Goal: Transaction & Acquisition: Purchase product/service

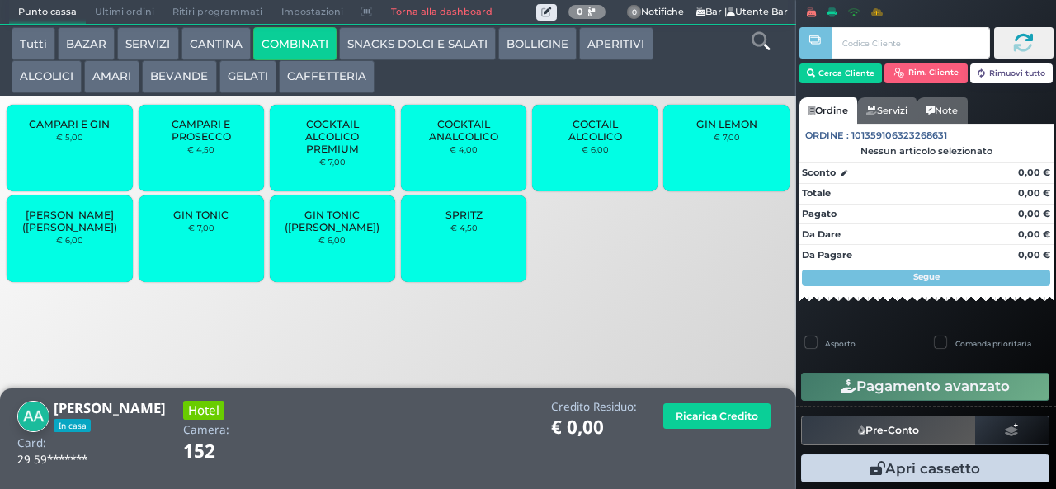
click at [500, 246] on div "SPRITZ € 4,50" at bounding box center [463, 238] width 125 height 87
click at [497, 237] on div "SPRITZ € 4,50" at bounding box center [463, 238] width 125 height 87
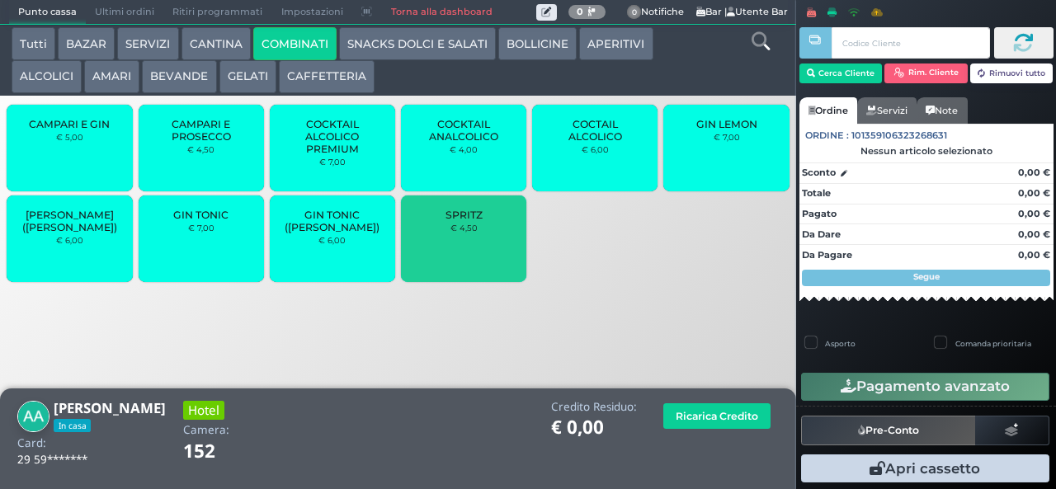
click at [393, 43] on button "SNACKS DOLCI E SALATI" at bounding box center [417, 43] width 157 height 33
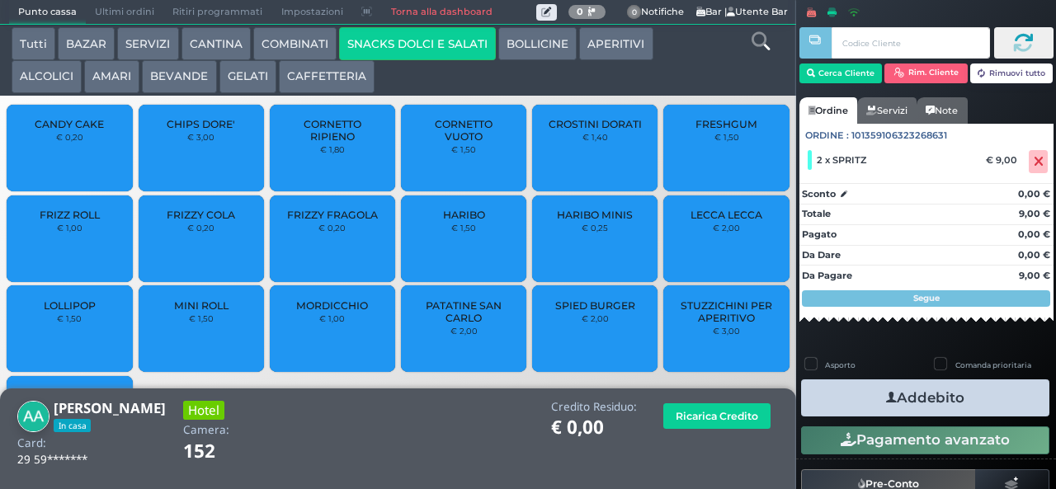
click at [444, 324] on span "PATATINE SAN CARLO" at bounding box center [464, 311] width 98 height 25
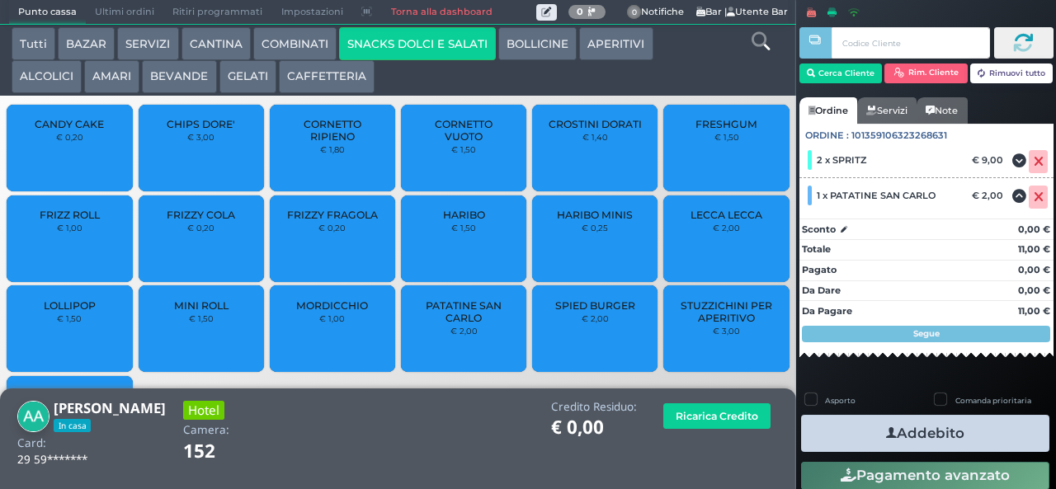
click at [970, 419] on button "Addebito" at bounding box center [925, 433] width 248 height 37
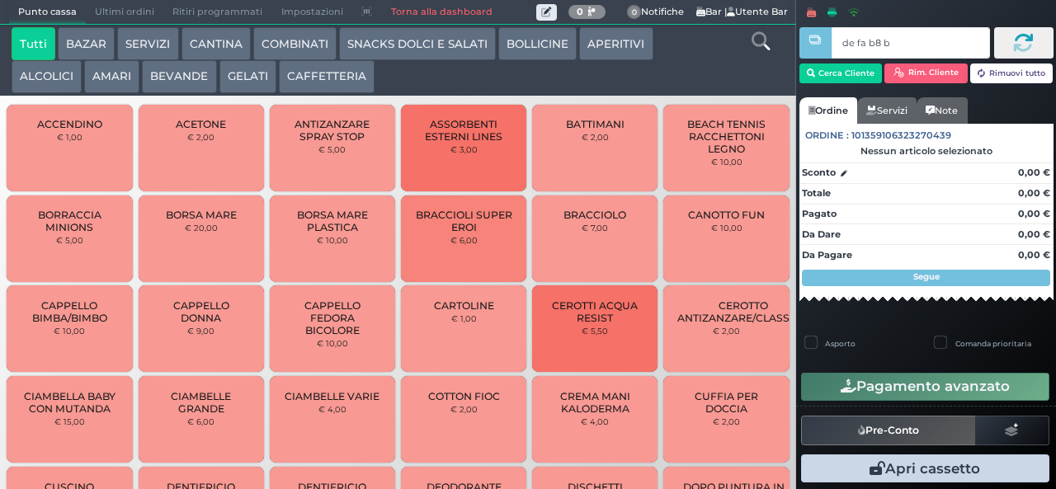
type input "de fa b8 b9"
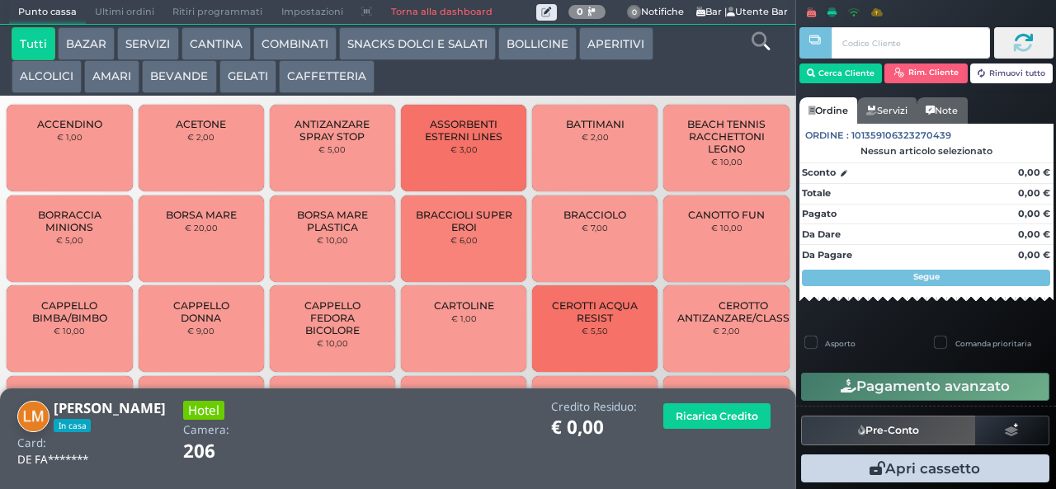
click at [366, 43] on button "SNACKS DOLCI E SALATI" at bounding box center [417, 43] width 157 height 33
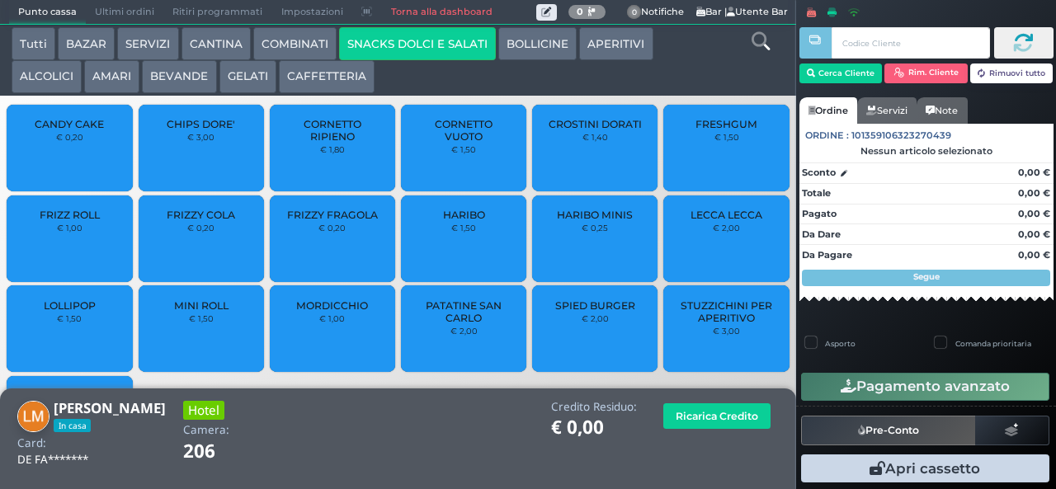
click at [447, 324] on span "PATATINE SAN CARLO" at bounding box center [464, 311] width 98 height 25
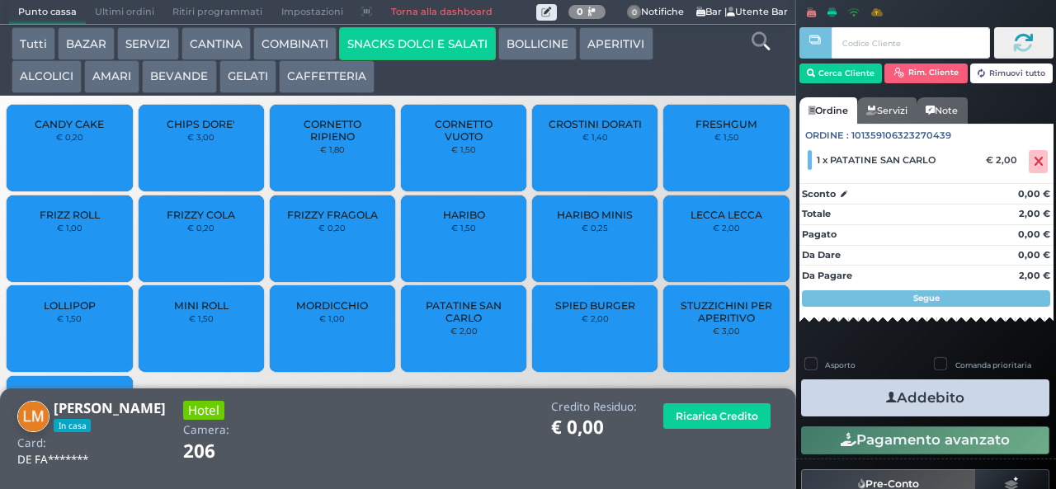
click at [882, 383] on button "Addebito" at bounding box center [925, 397] width 248 height 37
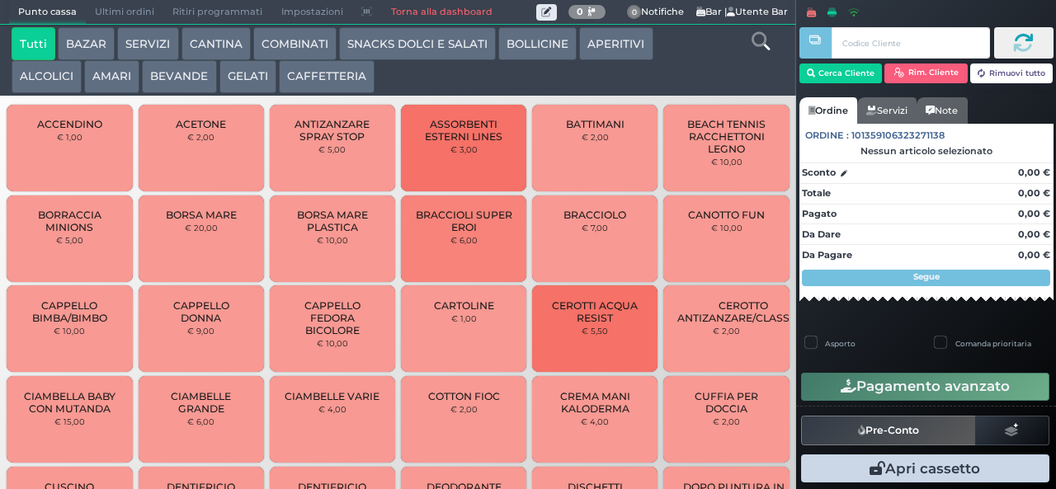
click at [295, 28] on button "COMBINATI" at bounding box center [294, 43] width 83 height 33
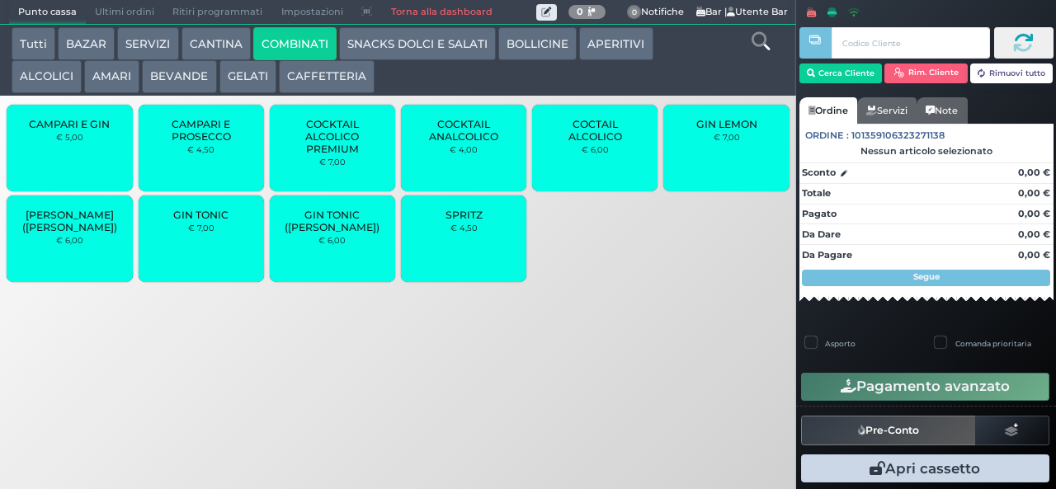
click at [449, 256] on div "SPRITZ € 4,50" at bounding box center [463, 238] width 125 height 87
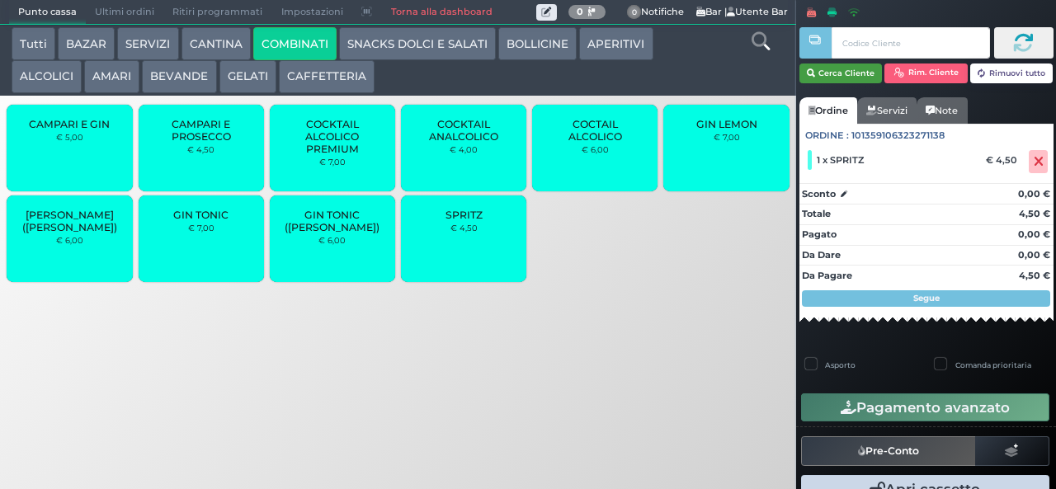
click at [833, 76] on button "Cerca Cliente" at bounding box center [840, 73] width 83 height 20
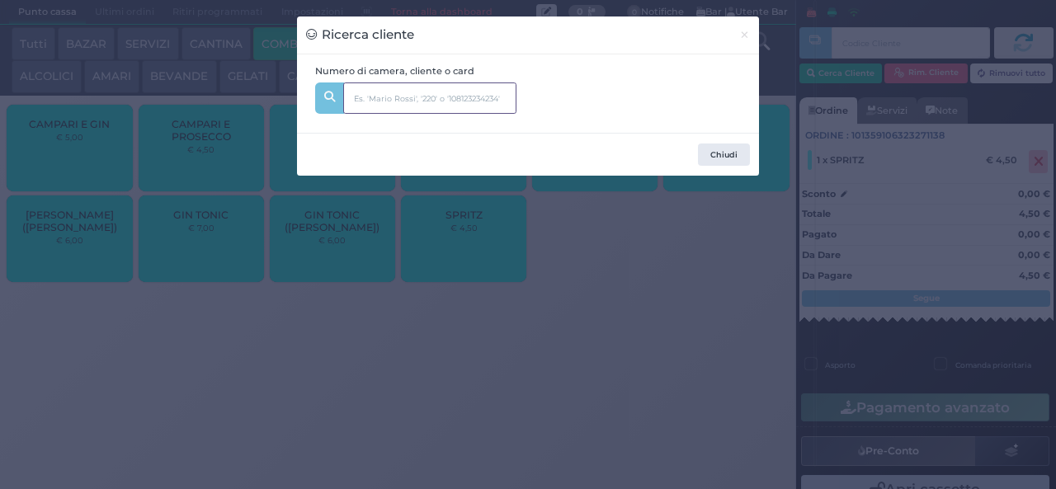
click at [452, 94] on input "text" at bounding box center [429, 97] width 173 height 31
type input "204"
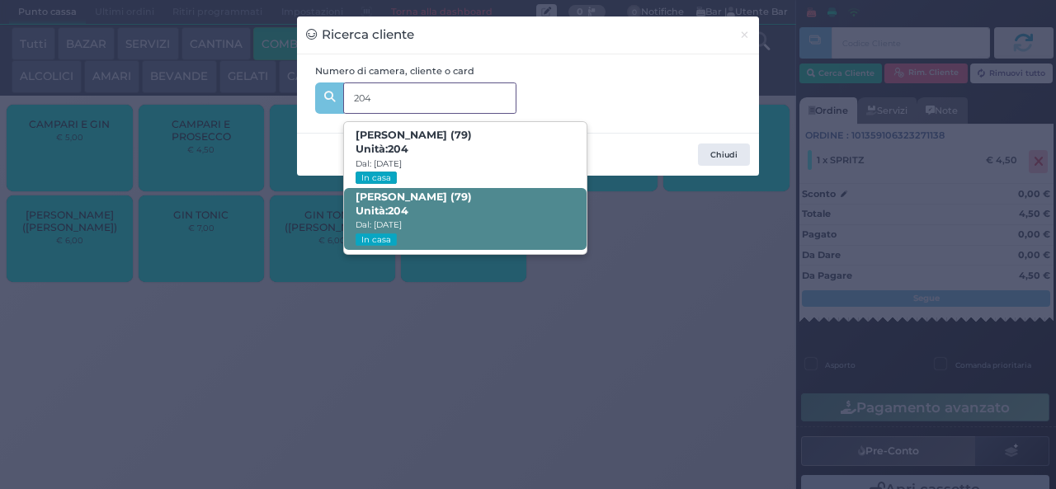
click at [473, 214] on span "Valerio Vittoni (79) Unità: 204 Dal: 03/08/2025 In casa" at bounding box center [465, 219] width 242 height 62
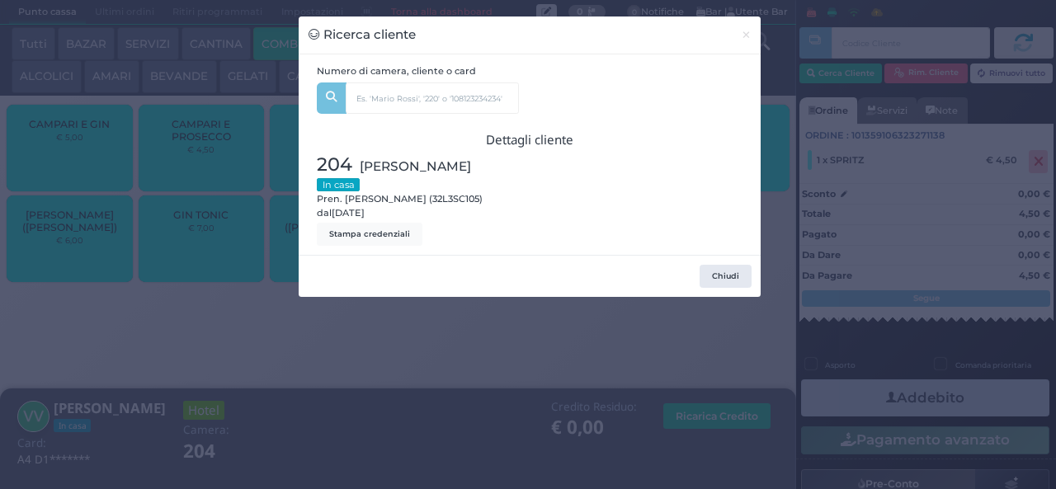
click at [373, 395] on div "Ricerca cliente × Numero di camera, cliente o card 204 Laura Gattavara (79) Uni…" at bounding box center [528, 244] width 1056 height 489
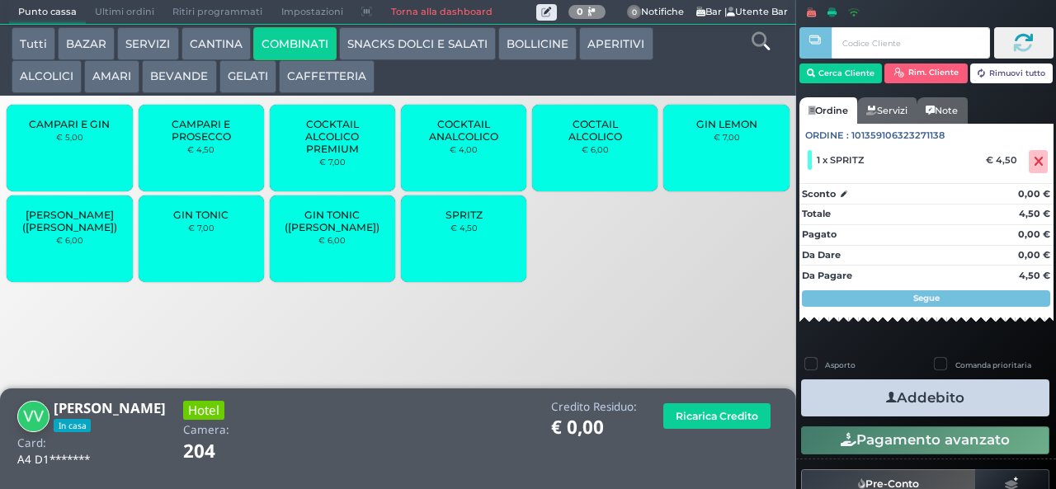
click at [864, 399] on button "Addebito" at bounding box center [925, 397] width 248 height 37
